Goal: Leave review/rating

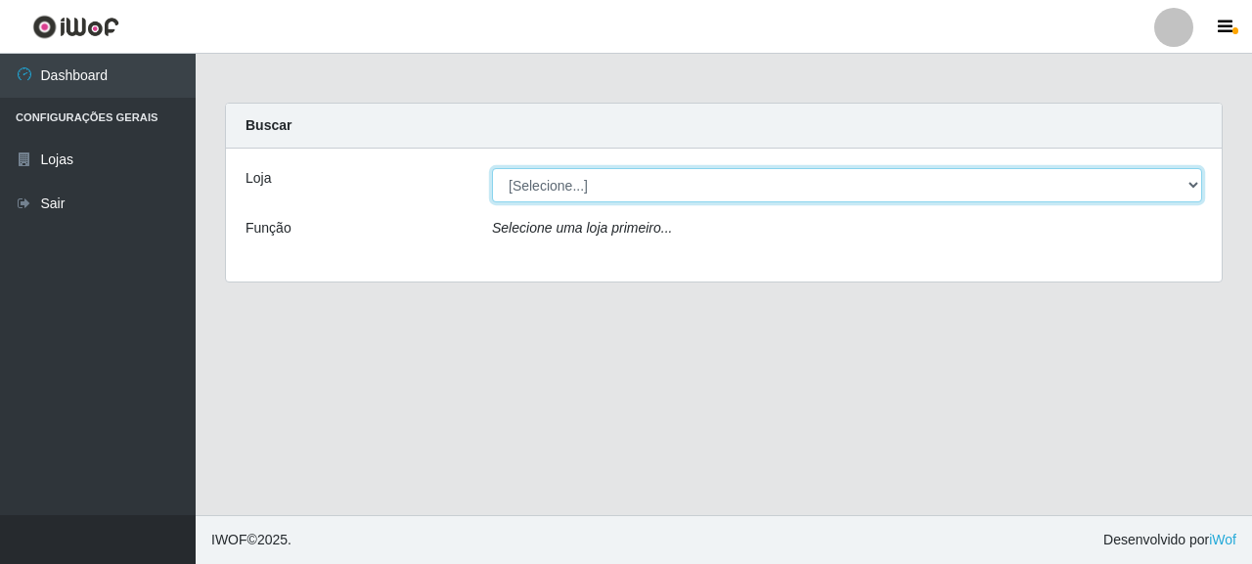
click at [599, 178] on select "[Selecione...] Supermercado Queiroz - [GEOGRAPHIC_DATA]" at bounding box center [847, 185] width 710 height 34
select select "496"
click at [492, 168] on select "[Selecione...] Supermercado Queiroz - [GEOGRAPHIC_DATA]" at bounding box center [847, 185] width 710 height 34
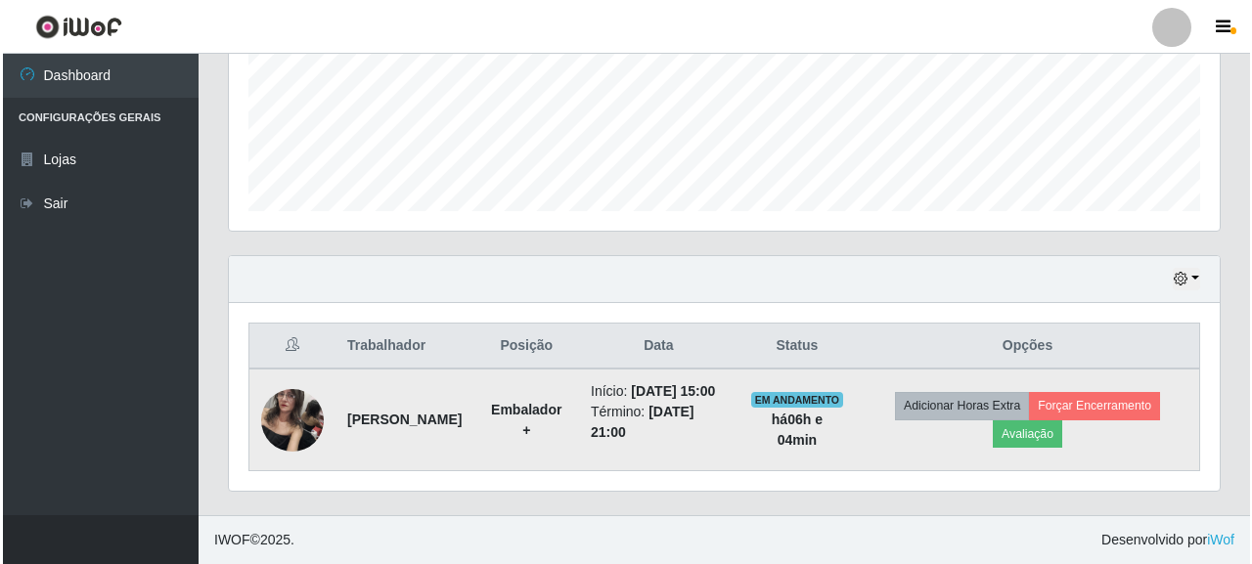
scroll to position [509, 0]
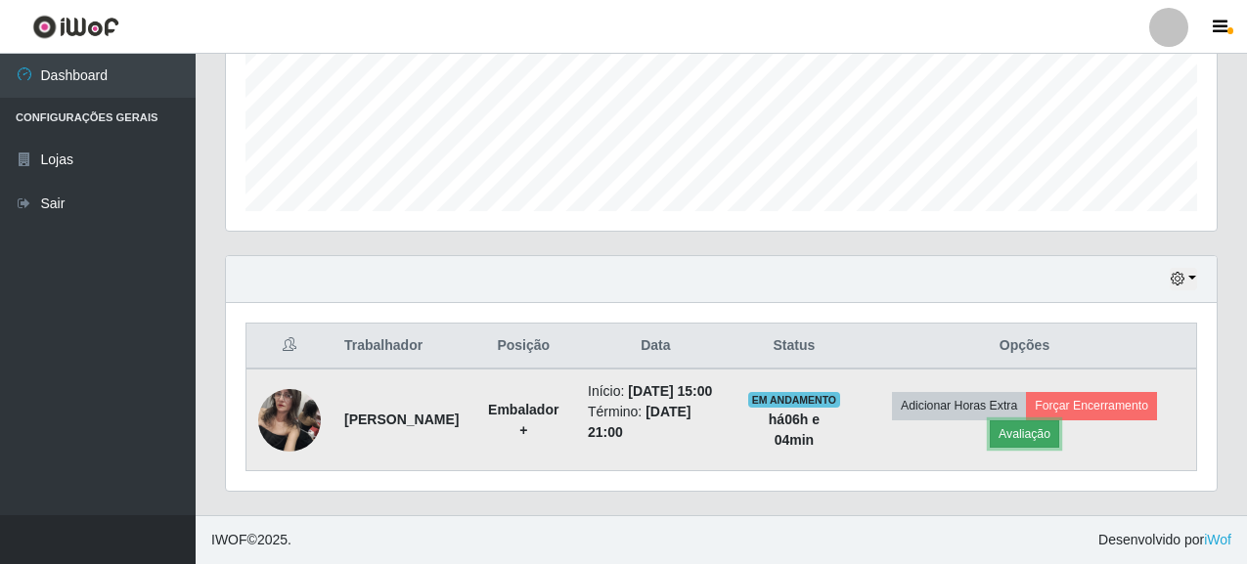
click at [1037, 421] on button "Avaliação" at bounding box center [1024, 434] width 69 height 27
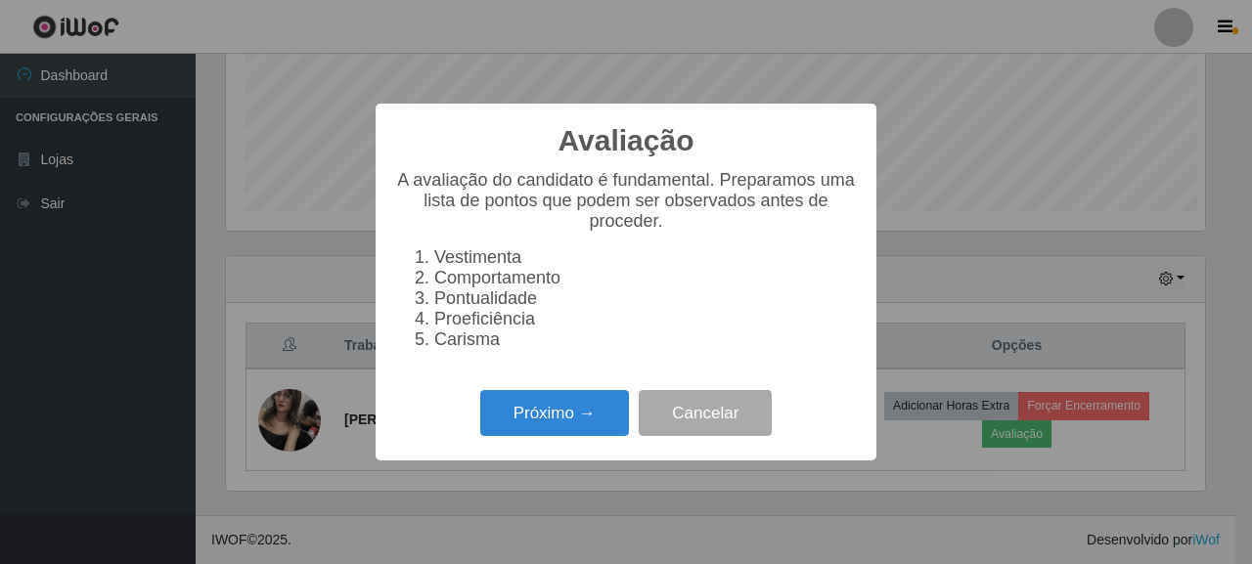
scroll to position [406, 979]
click at [556, 421] on button "Próximo →" at bounding box center [554, 413] width 149 height 46
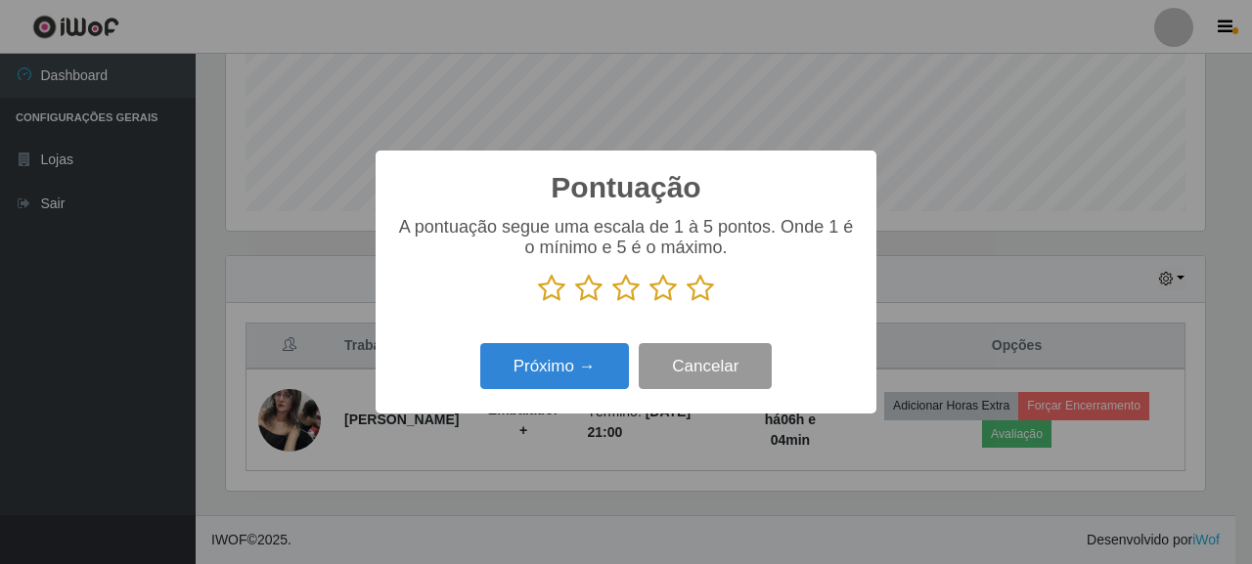
scroll to position [977668, 977095]
click at [695, 286] on icon at bounding box center [700, 288] width 27 height 29
click at [687, 303] on input "radio" at bounding box center [687, 303] width 0 height 0
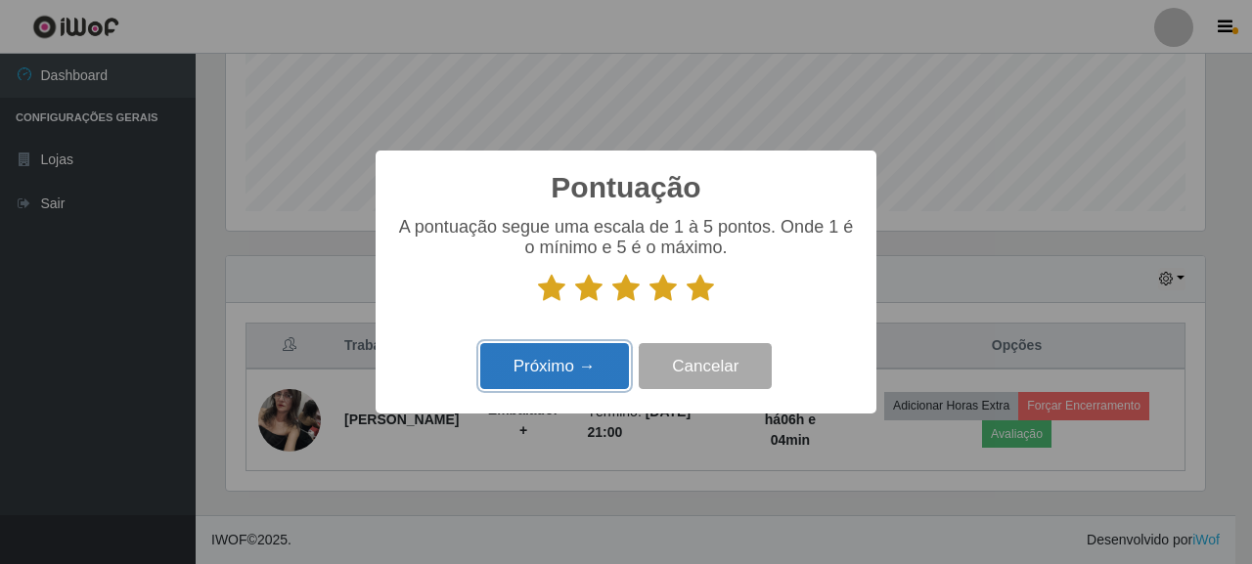
click at [581, 349] on button "Próximo →" at bounding box center [554, 366] width 149 height 46
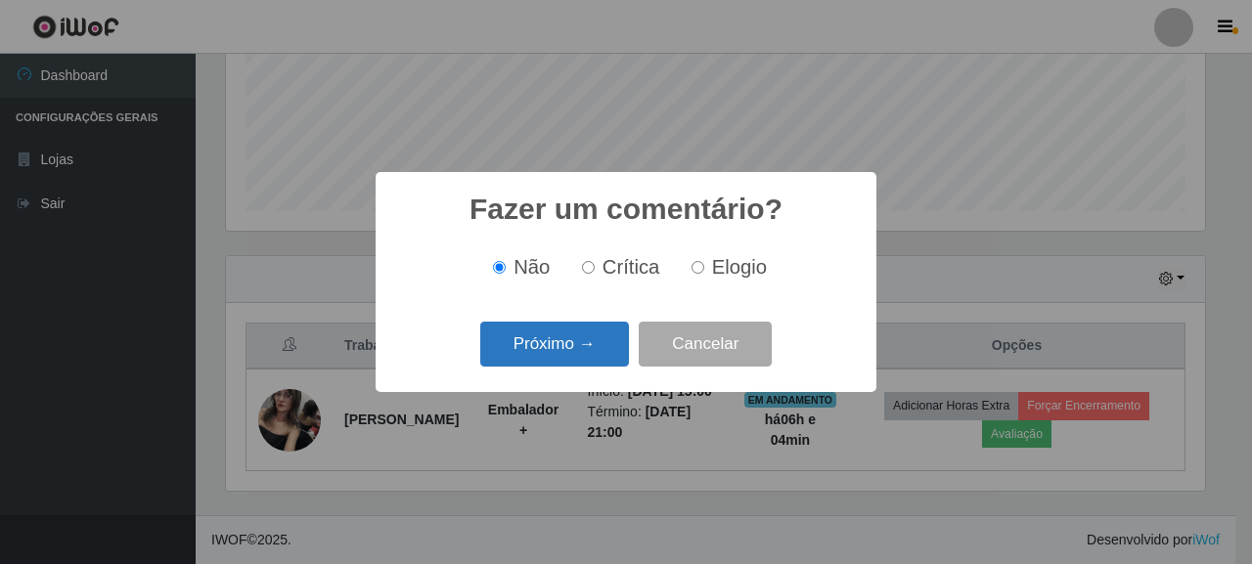
click at [572, 353] on button "Próximo →" at bounding box center [554, 345] width 149 height 46
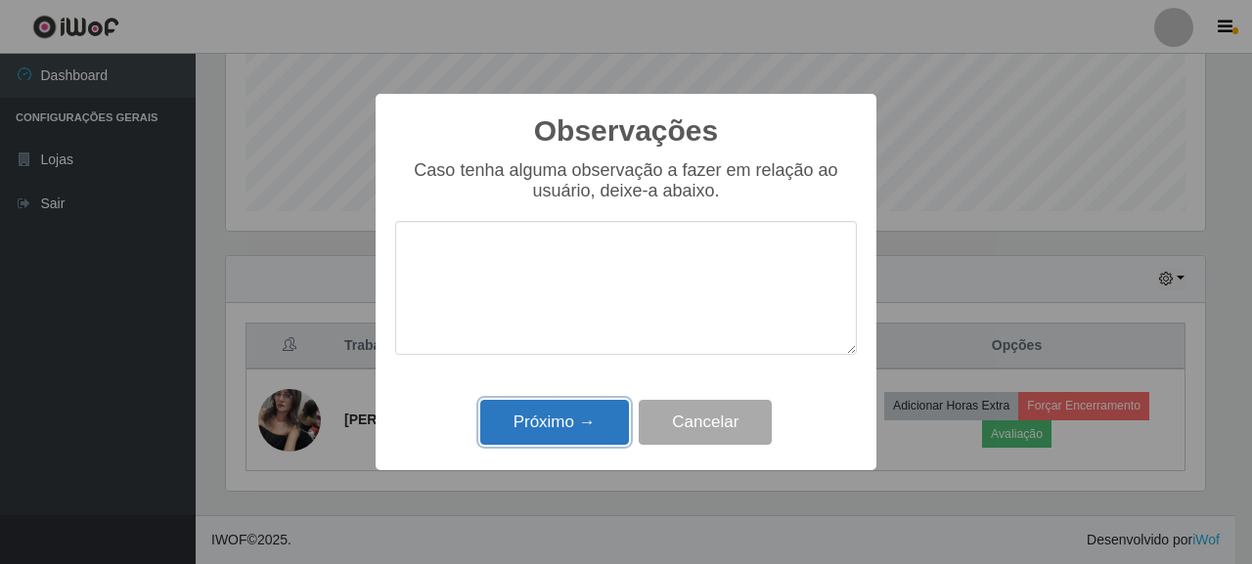
click at [622, 418] on button "Próximo →" at bounding box center [554, 423] width 149 height 46
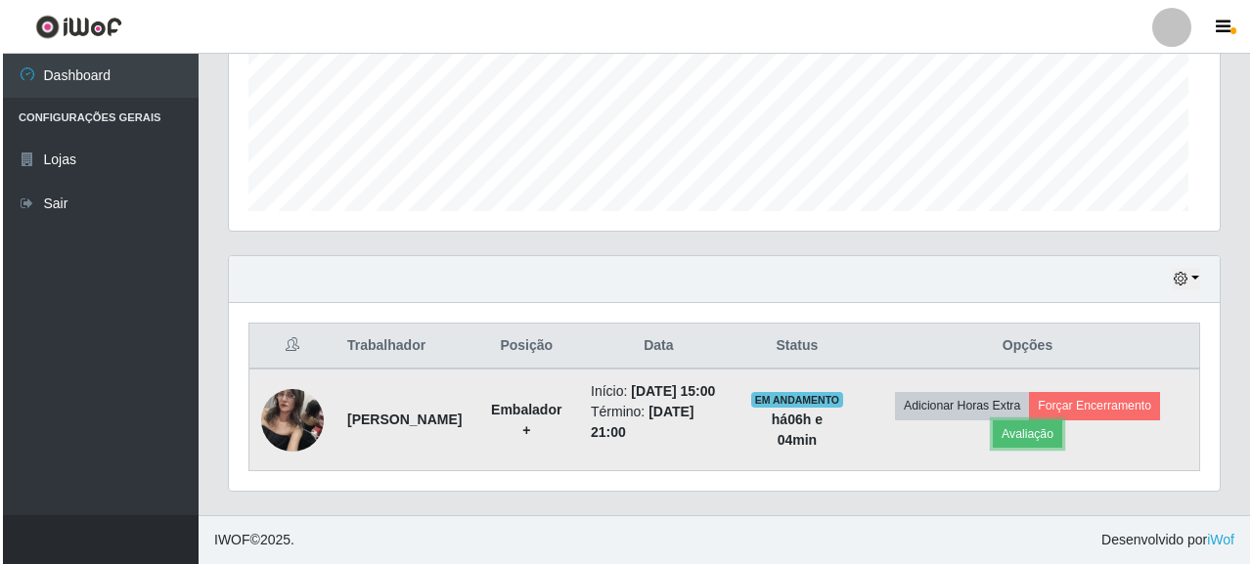
scroll to position [406, 991]
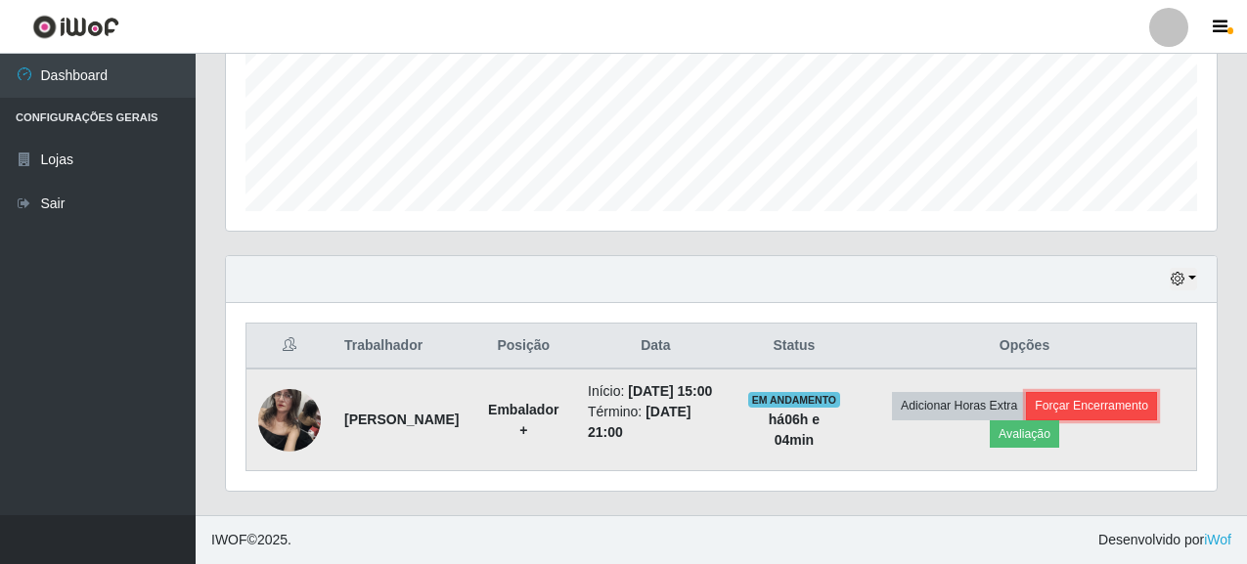
click at [1116, 400] on button "Forçar Encerramento" at bounding box center [1091, 405] width 131 height 27
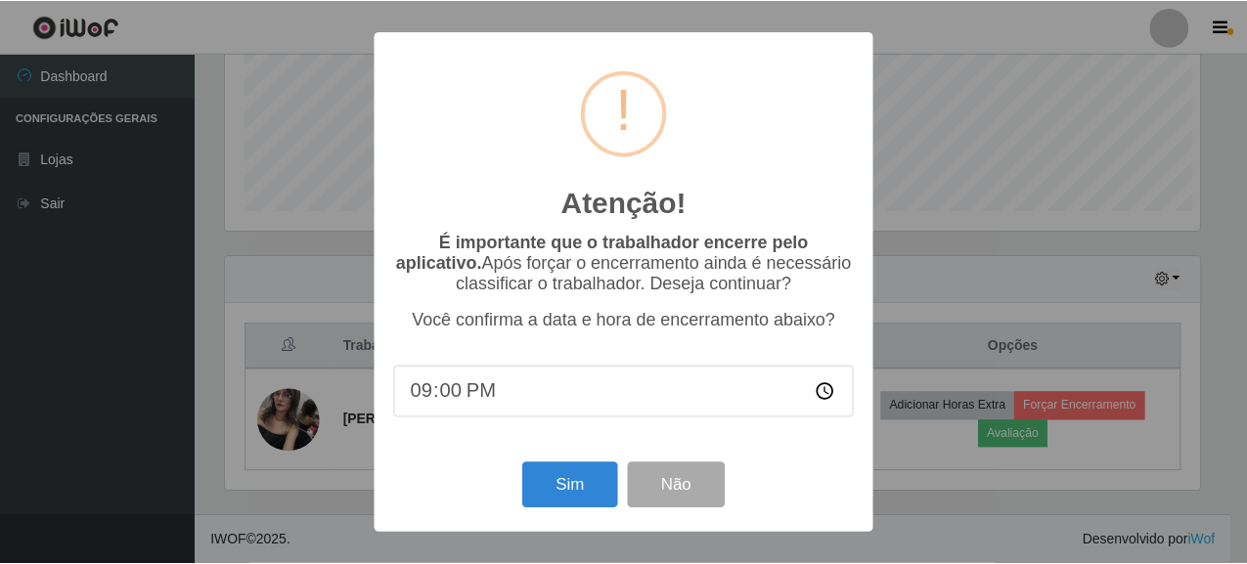
scroll to position [406, 979]
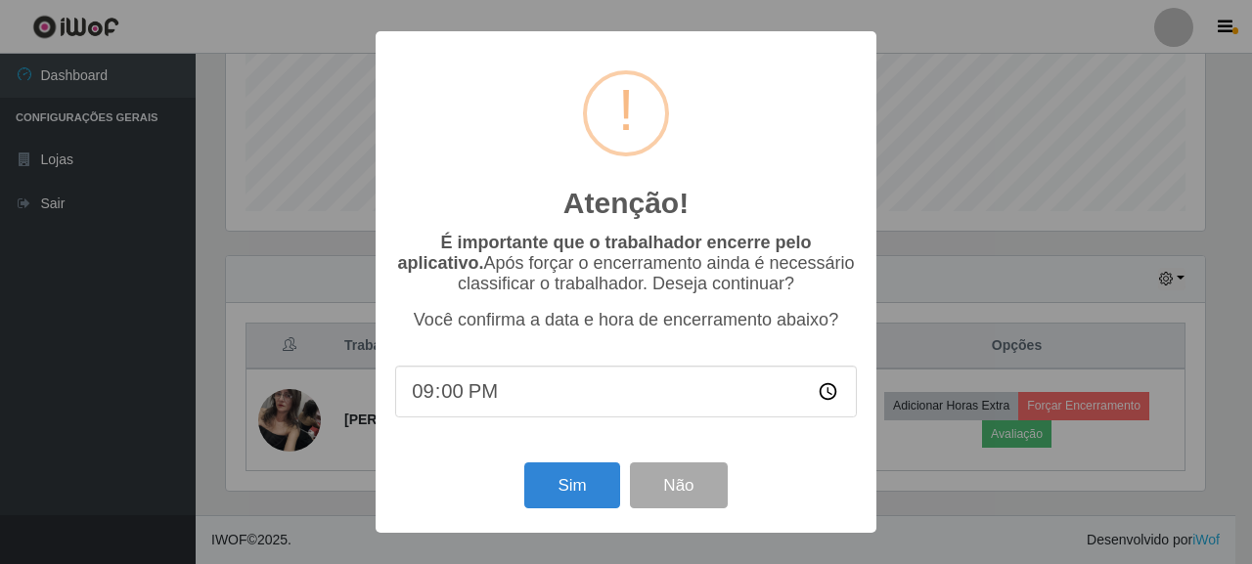
click at [536, 403] on input "21:00" at bounding box center [626, 392] width 462 height 52
type input "21:04"
click at [579, 504] on button "Sim" at bounding box center [571, 486] width 95 height 46
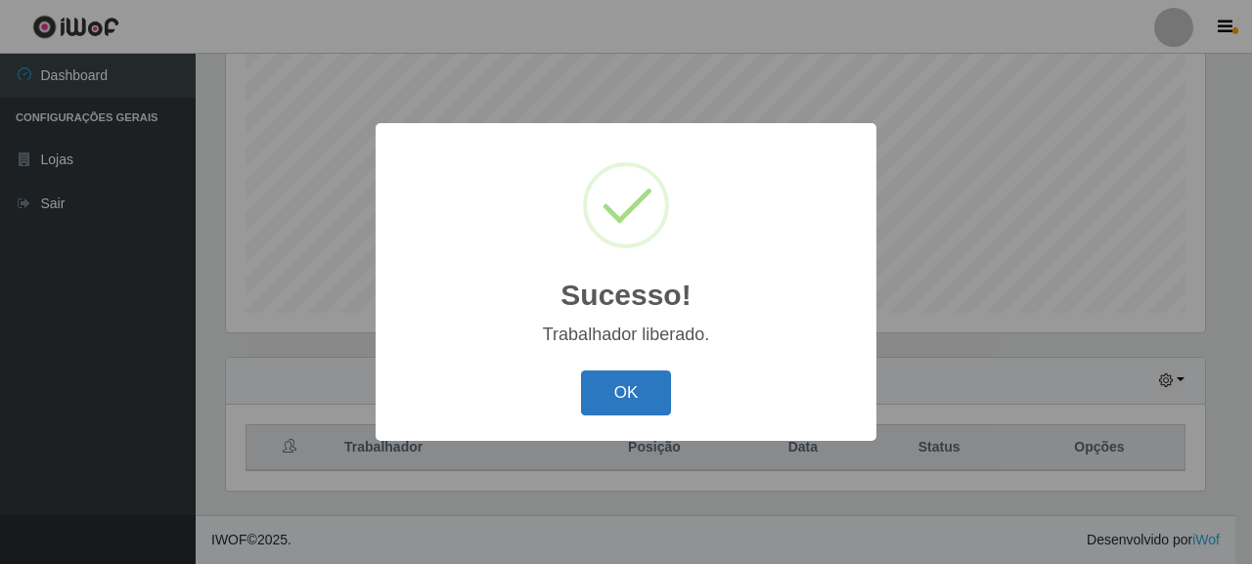
click at [617, 388] on button "OK" at bounding box center [626, 394] width 91 height 46
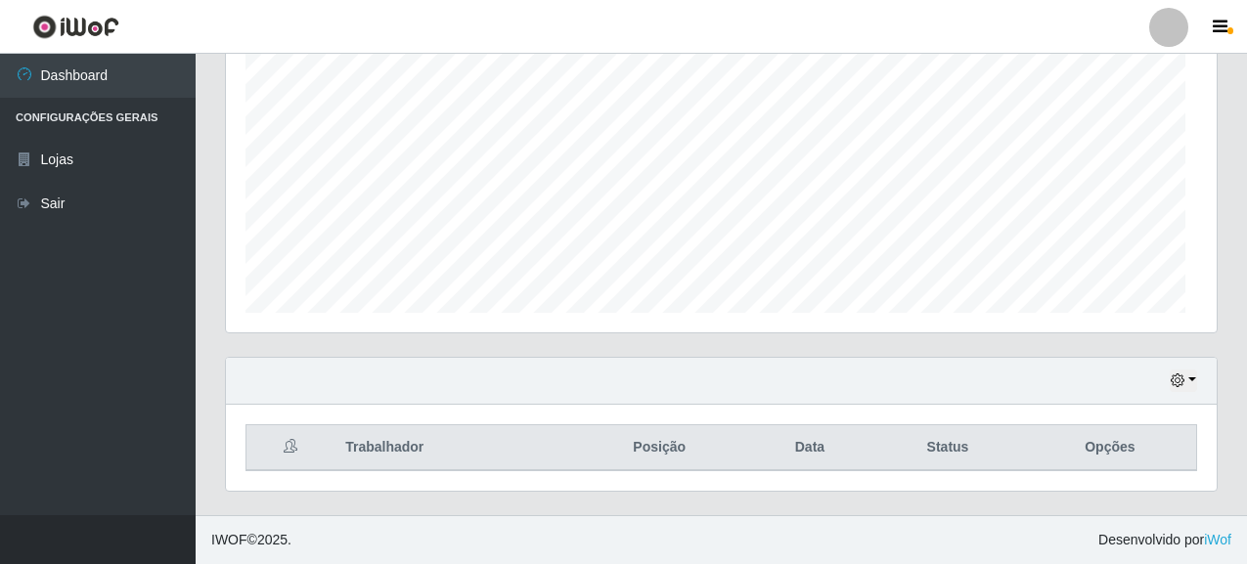
scroll to position [406, 991]
